Goal: Transaction & Acquisition: Purchase product/service

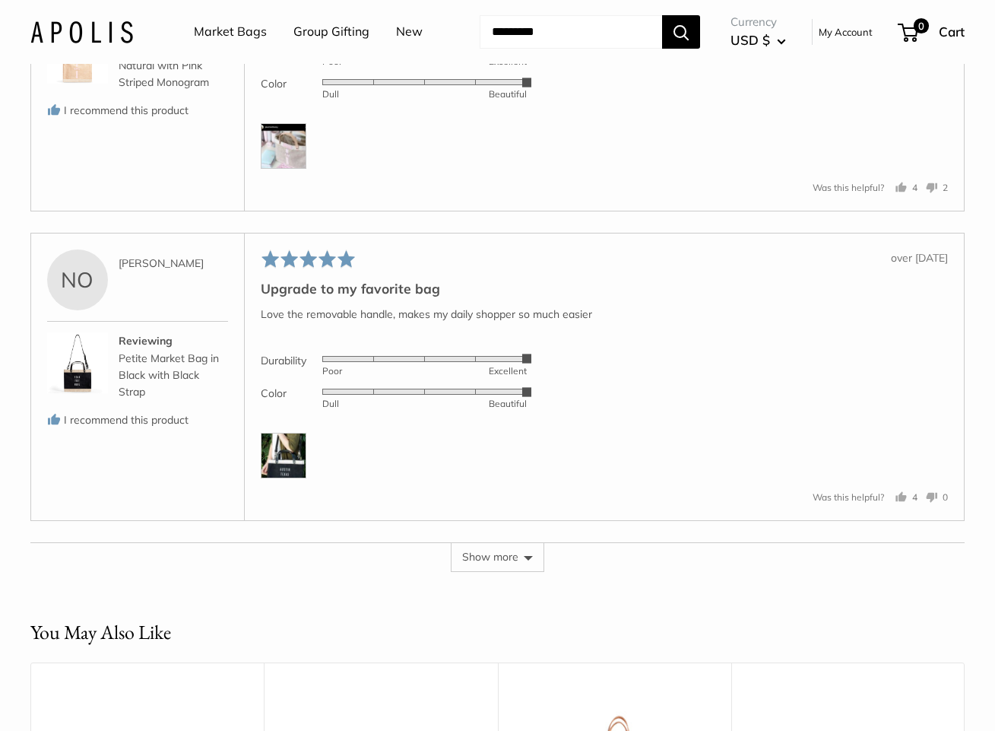
scroll to position [3220, 0]
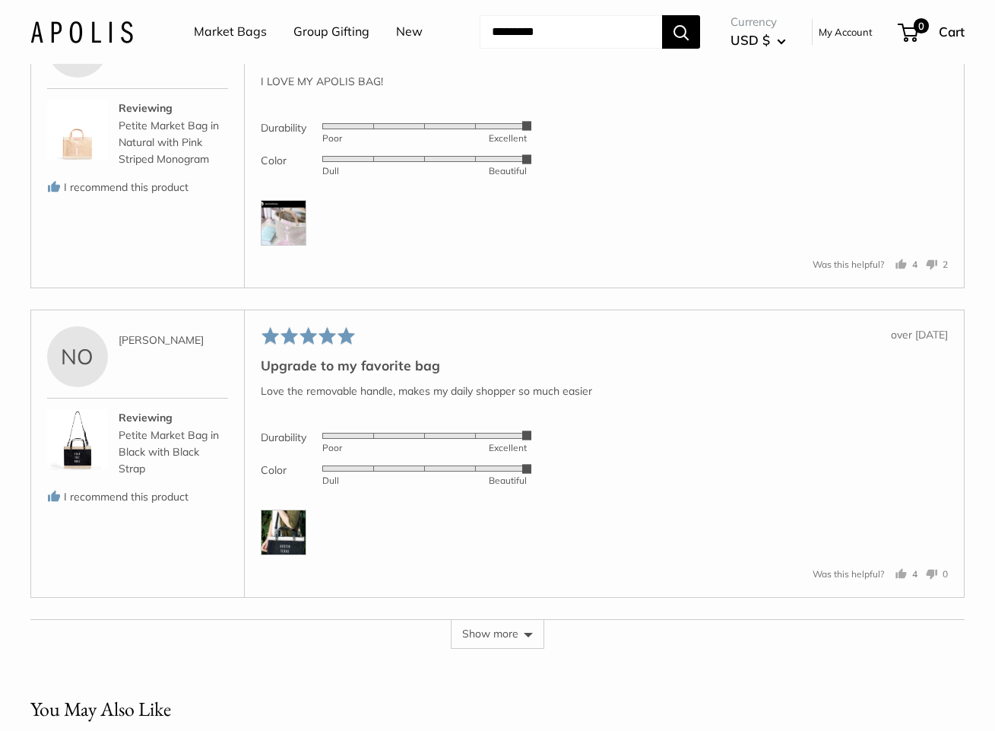
drag, startPoint x: 507, startPoint y: 642, endPoint x: 509, endPoint y: 634, distance: 8.7
click at [509, 642] on button "Show more" at bounding box center [498, 633] width 94 height 29
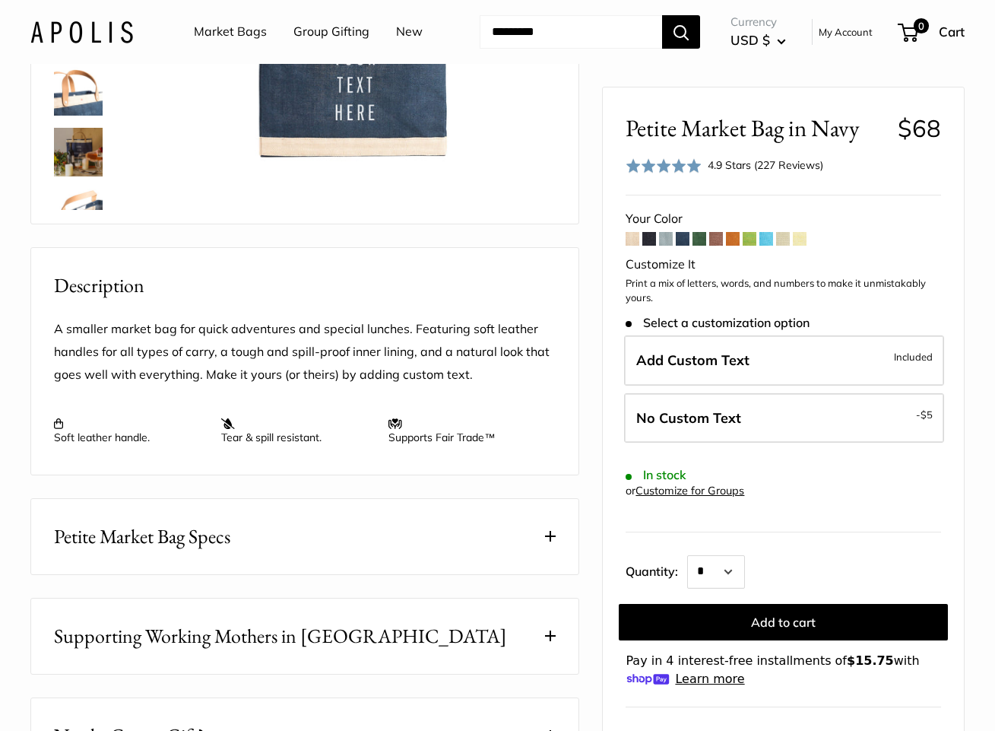
scroll to position [331, 0]
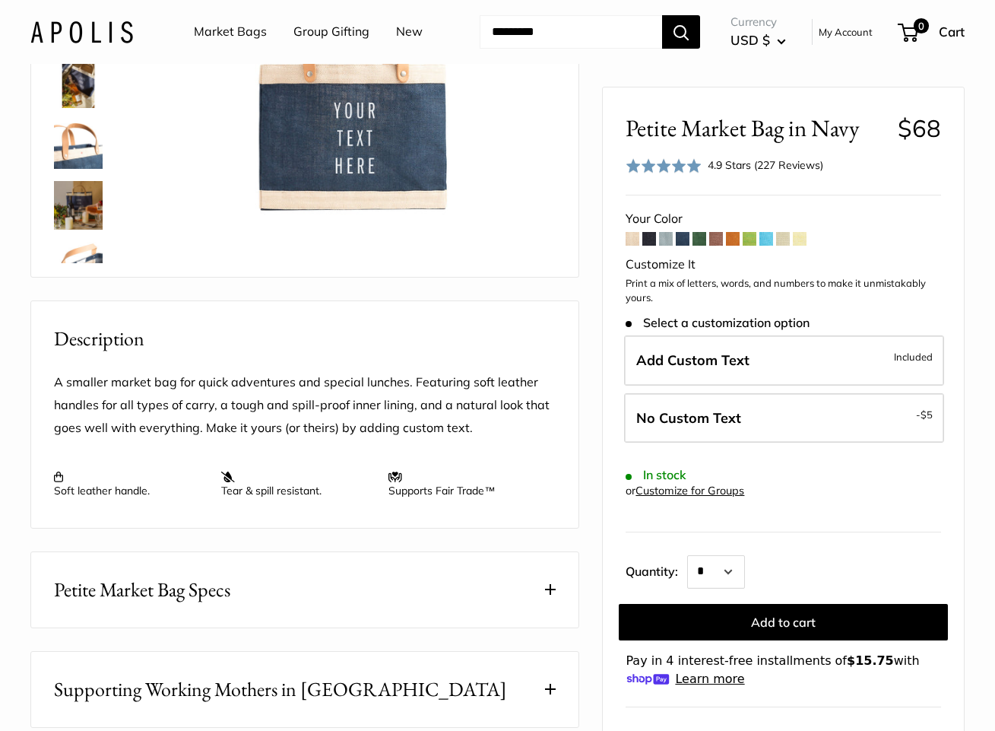
click at [331, 585] on button "Petite Market Bag Specs" at bounding box center [304, 589] width 547 height 75
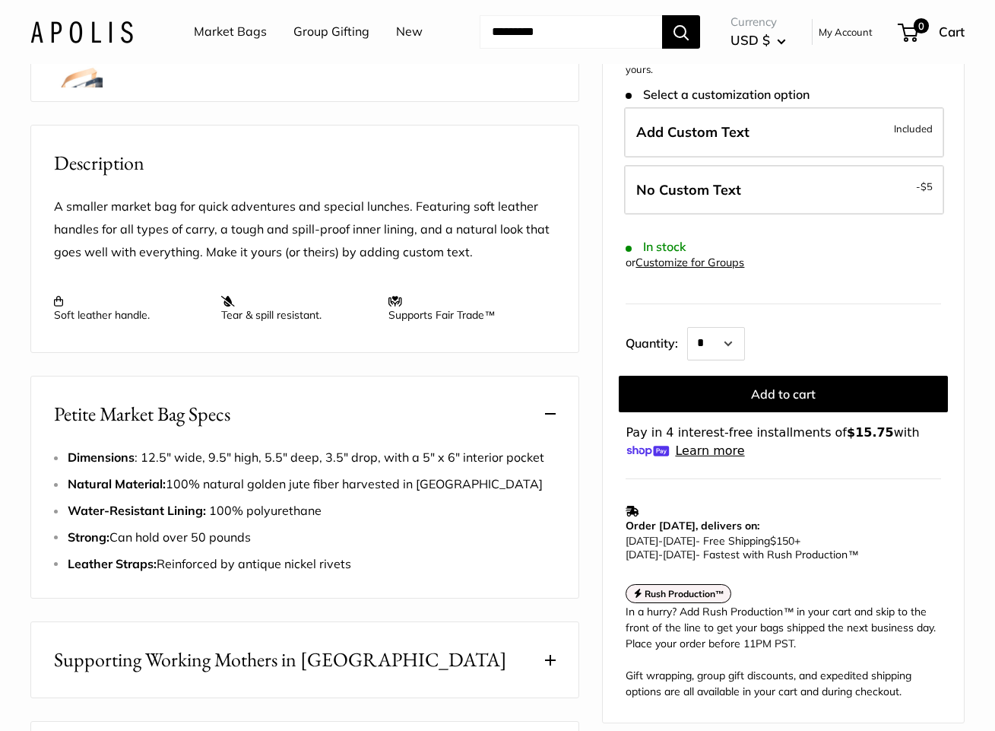
scroll to position [559, 0]
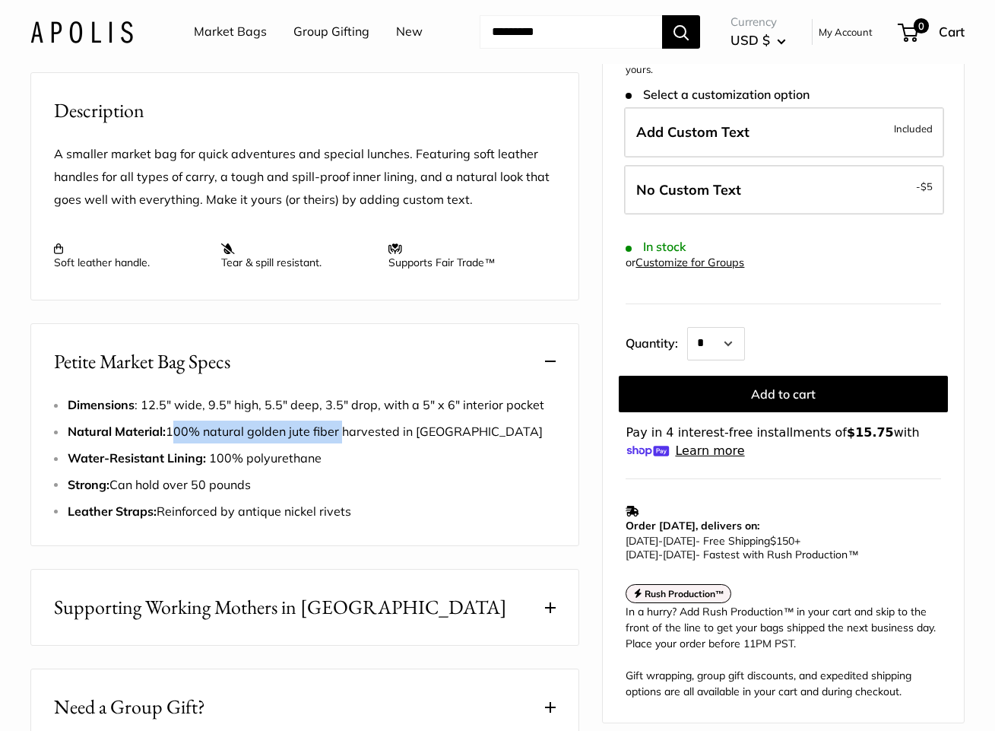
drag, startPoint x: 170, startPoint y: 429, endPoint x: 338, endPoint y: 433, distance: 167.3
click at [338, 433] on span "Natural Material: 100% natural golden jute fiber harvested in [GEOGRAPHIC_DATA]" at bounding box center [305, 430] width 475 height 15
copy span "100% natural golden jute fiber"
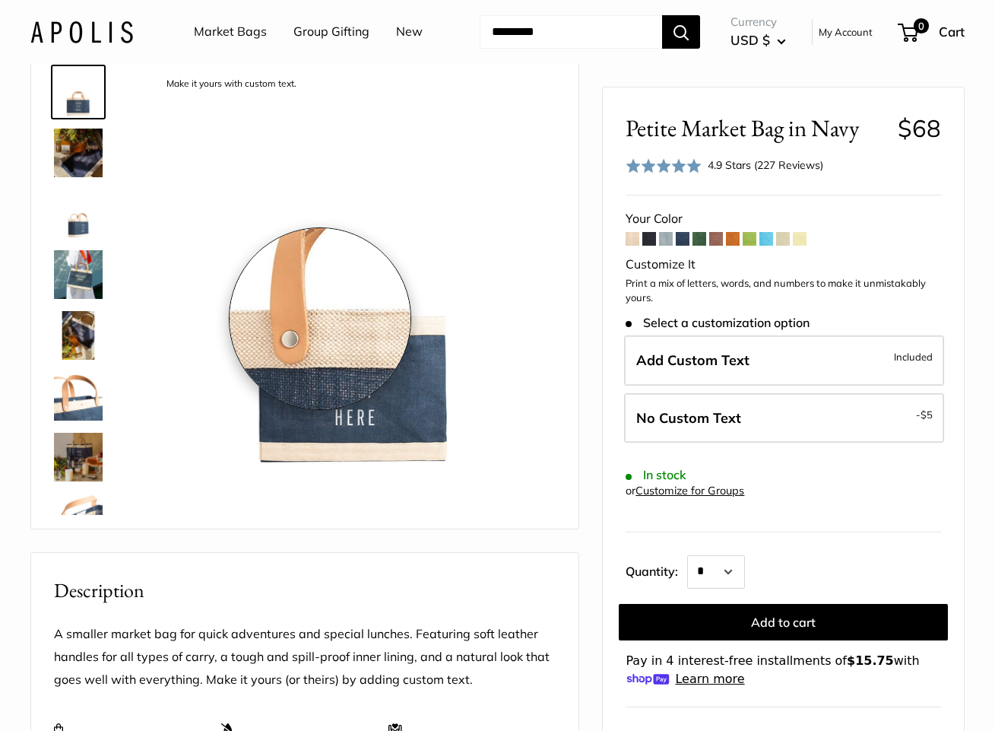
scroll to position [0, 0]
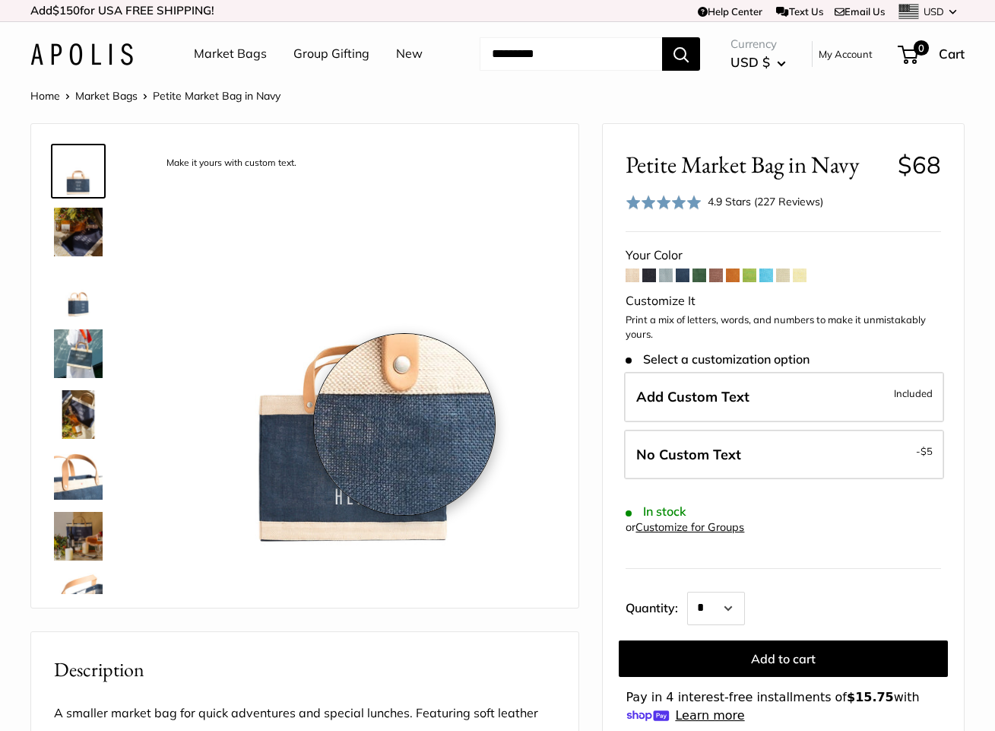
click at [404, 426] on img at bounding box center [354, 348] width 403 height 403
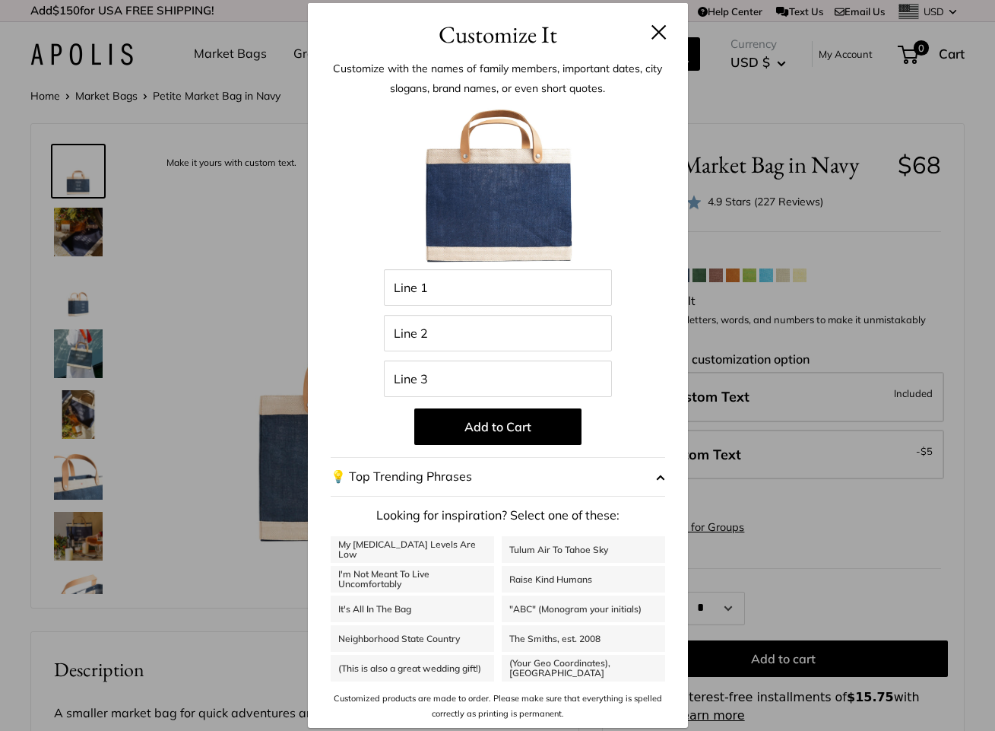
scroll to position [151, 0]
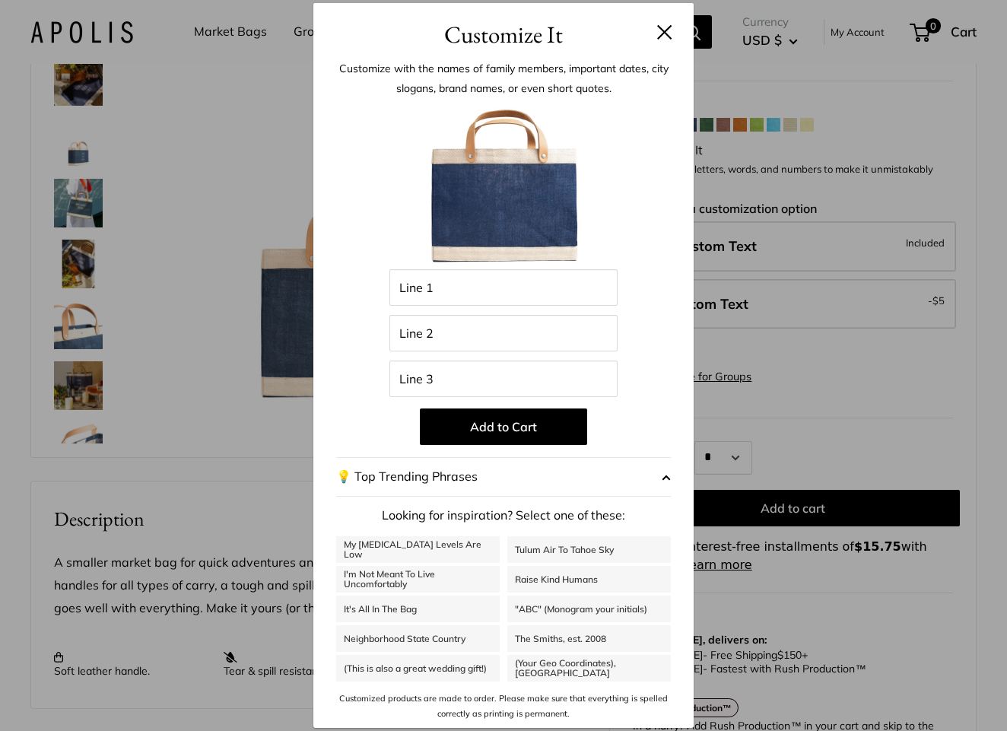
click at [671, 35] on button at bounding box center [664, 31] width 15 height 15
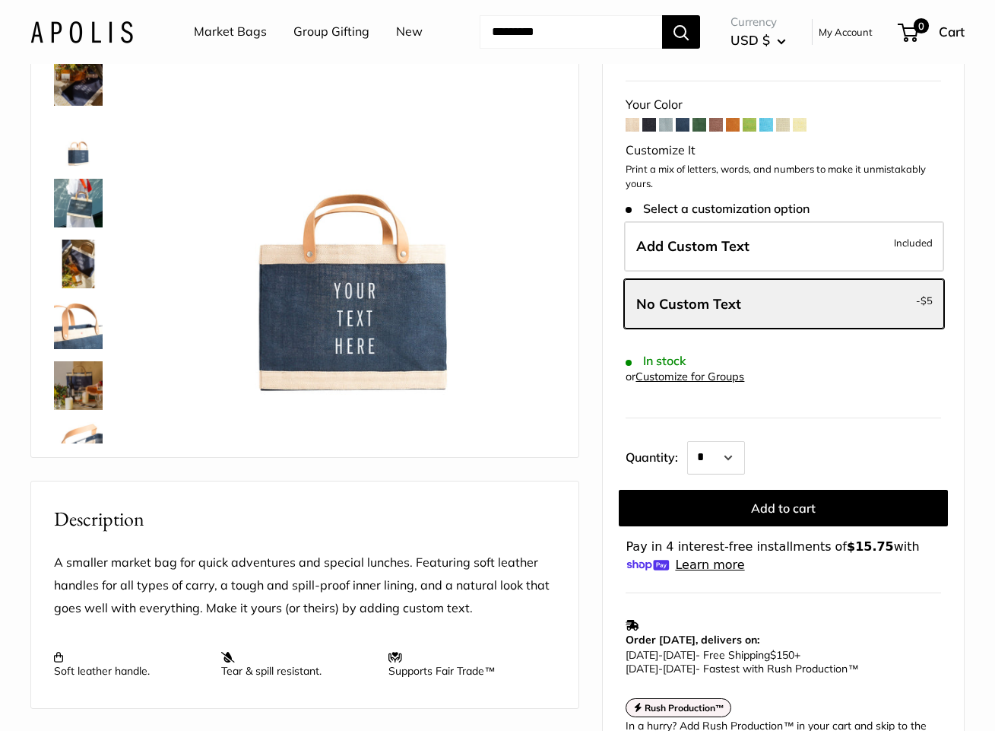
click at [63, 331] on img at bounding box center [78, 324] width 49 height 49
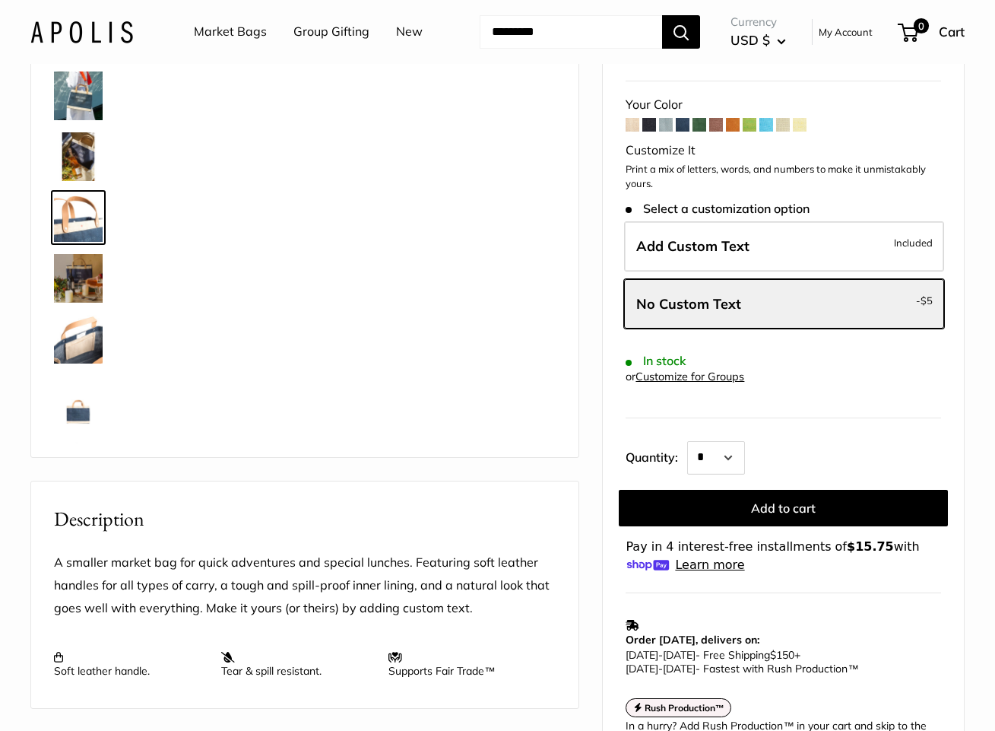
scroll to position [108, 0]
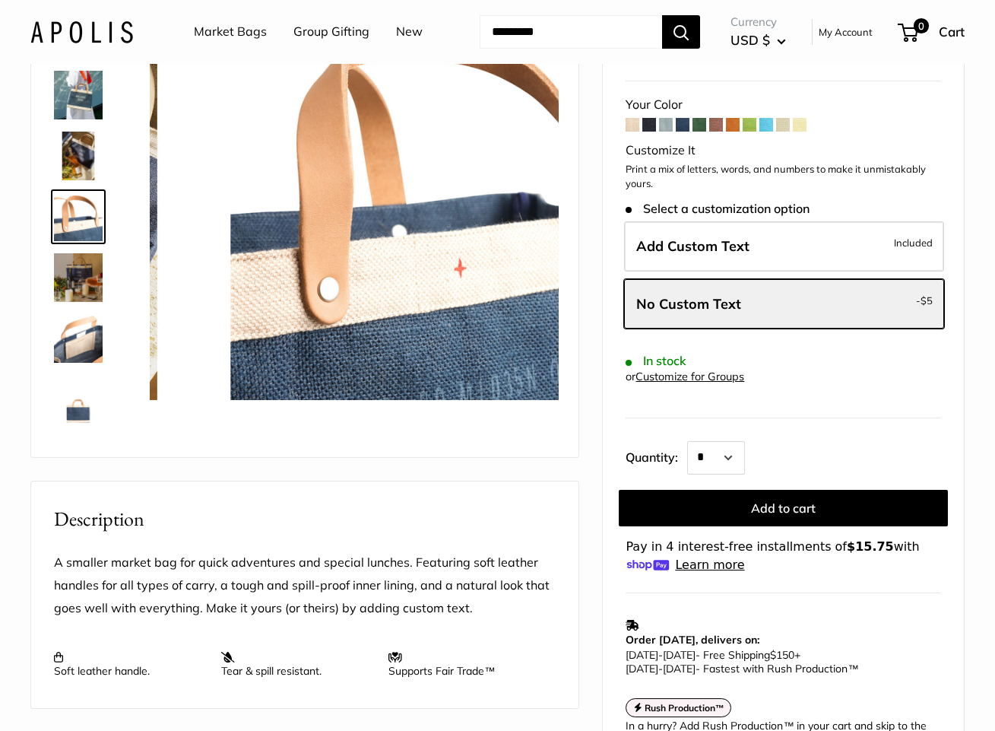
click at [75, 347] on img at bounding box center [78, 338] width 49 height 49
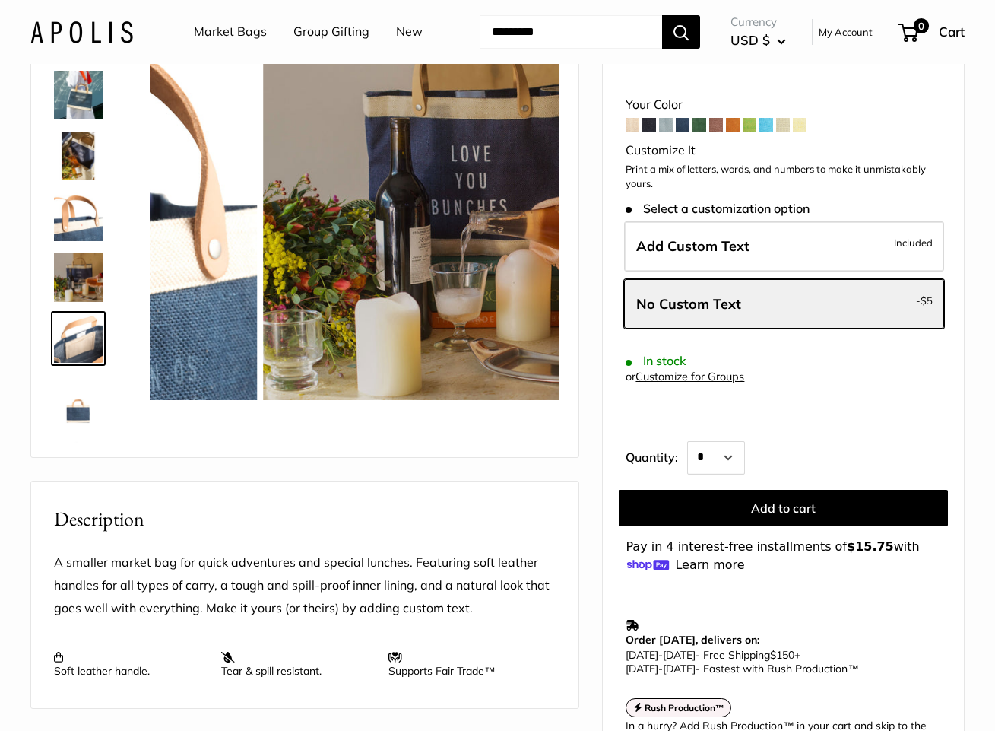
scroll to position [230, 0]
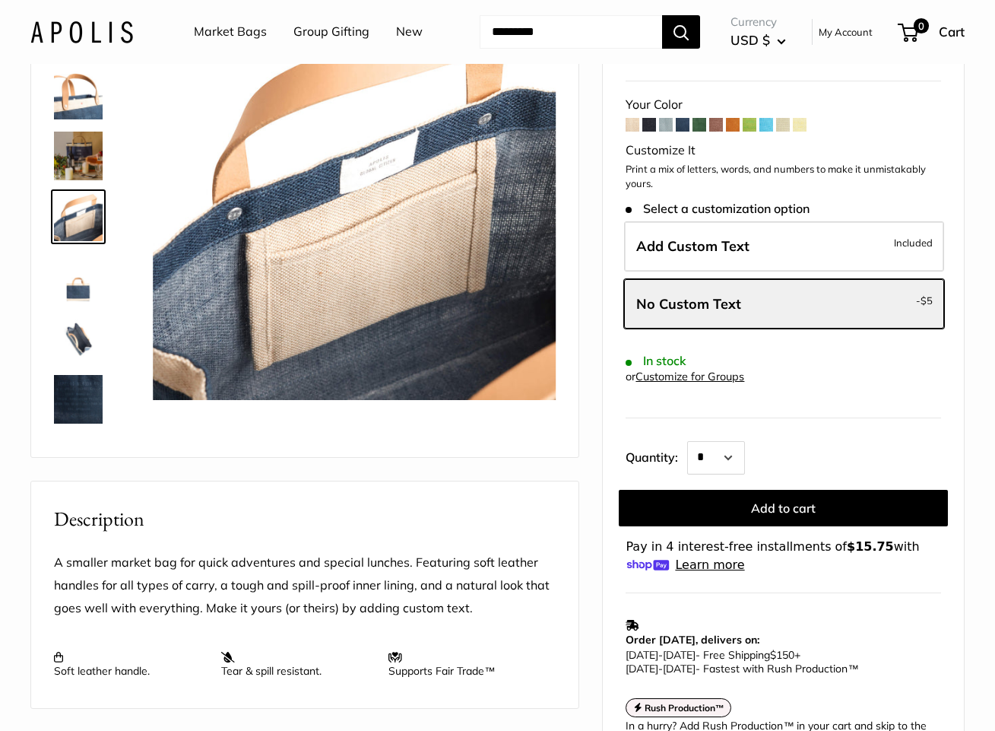
click at [81, 222] on img at bounding box center [78, 216] width 49 height 49
click at [70, 100] on img at bounding box center [78, 95] width 49 height 49
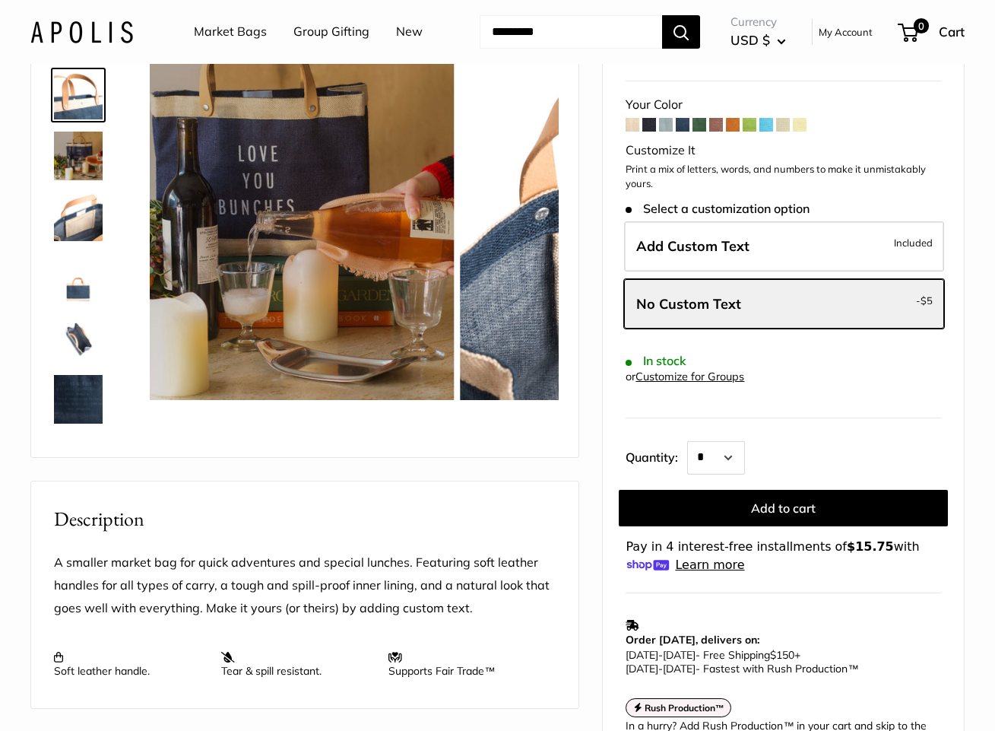
scroll to position [108, 0]
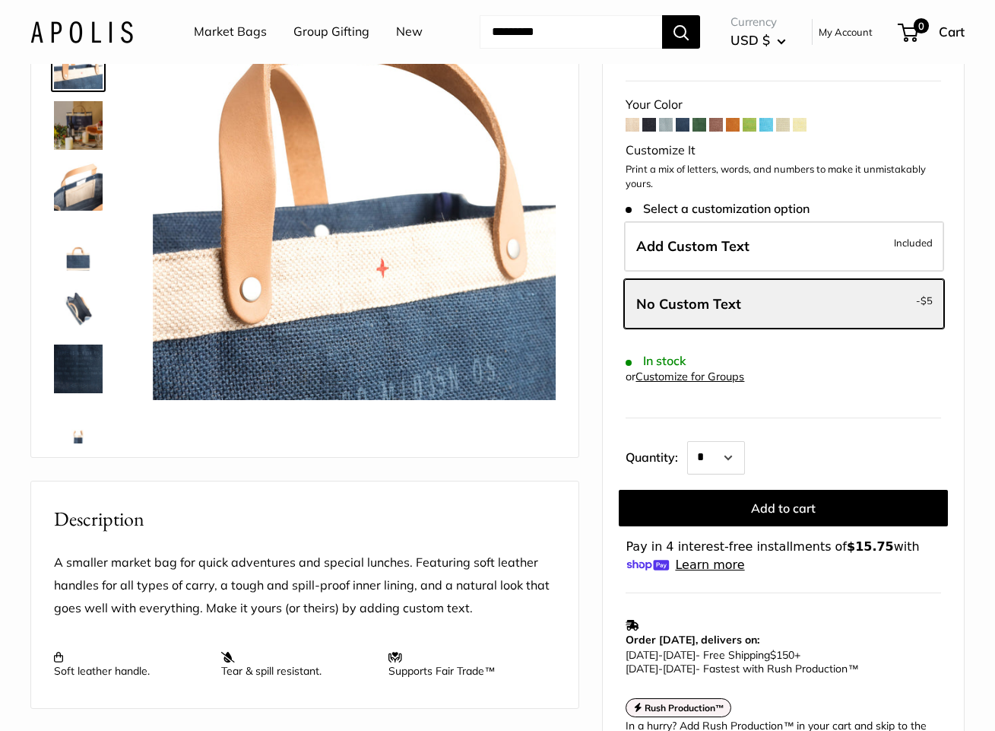
click at [82, 256] on img at bounding box center [78, 247] width 49 height 49
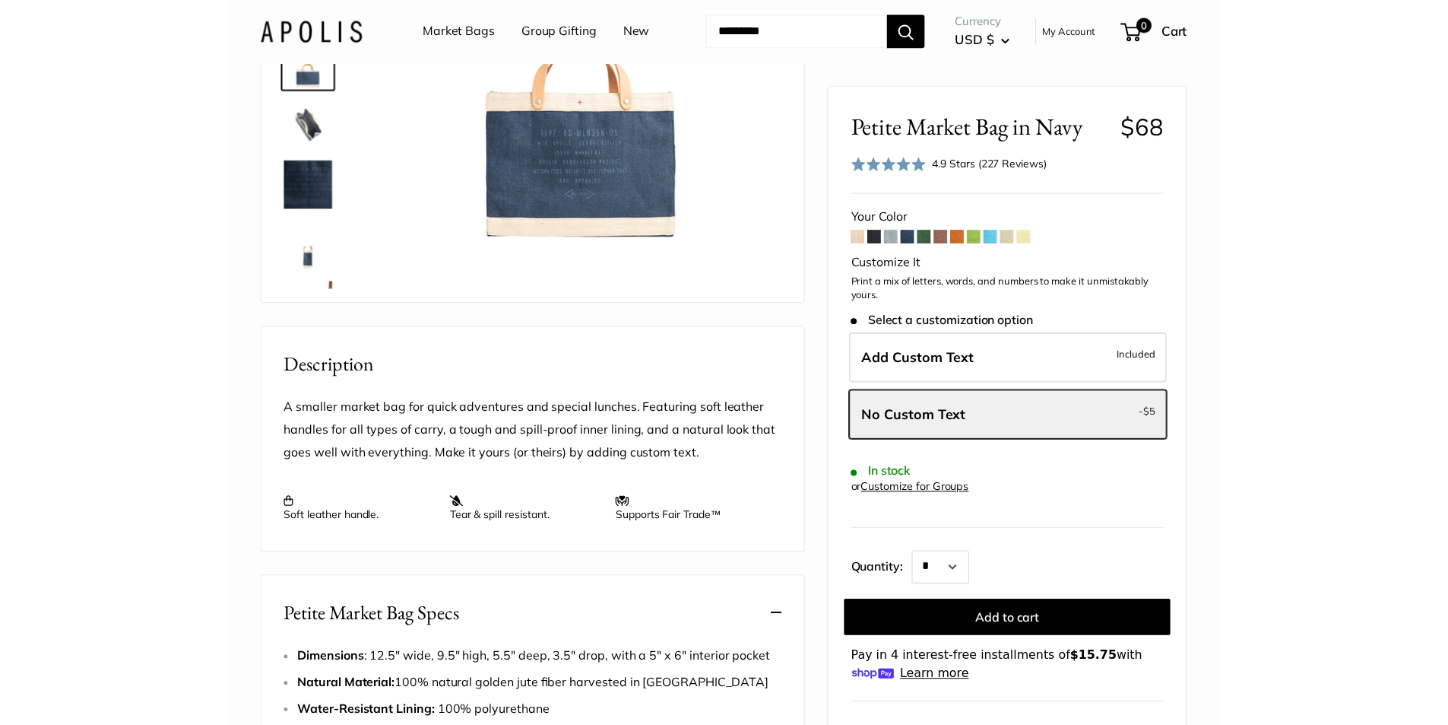
scroll to position [0, 0]
